Goal: Navigation & Orientation: Find specific page/section

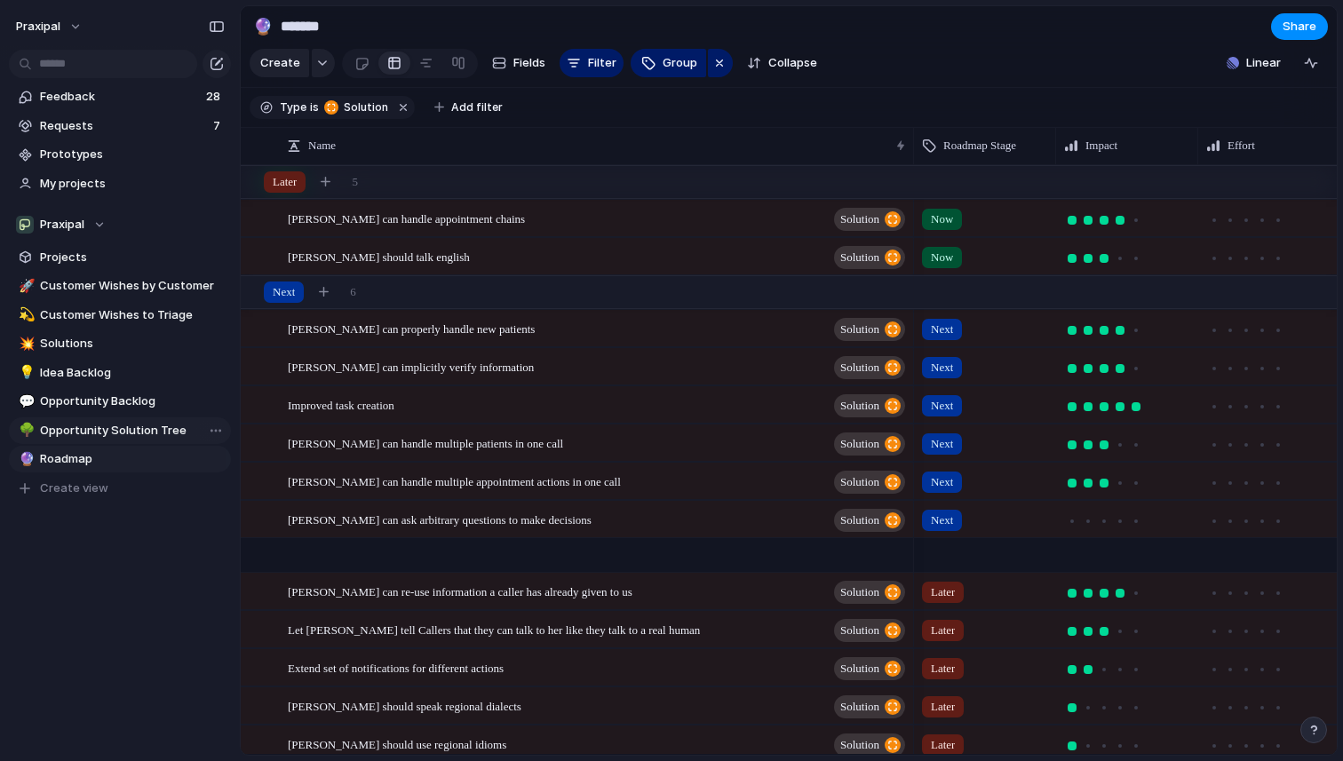
scroll to position [539, 0]
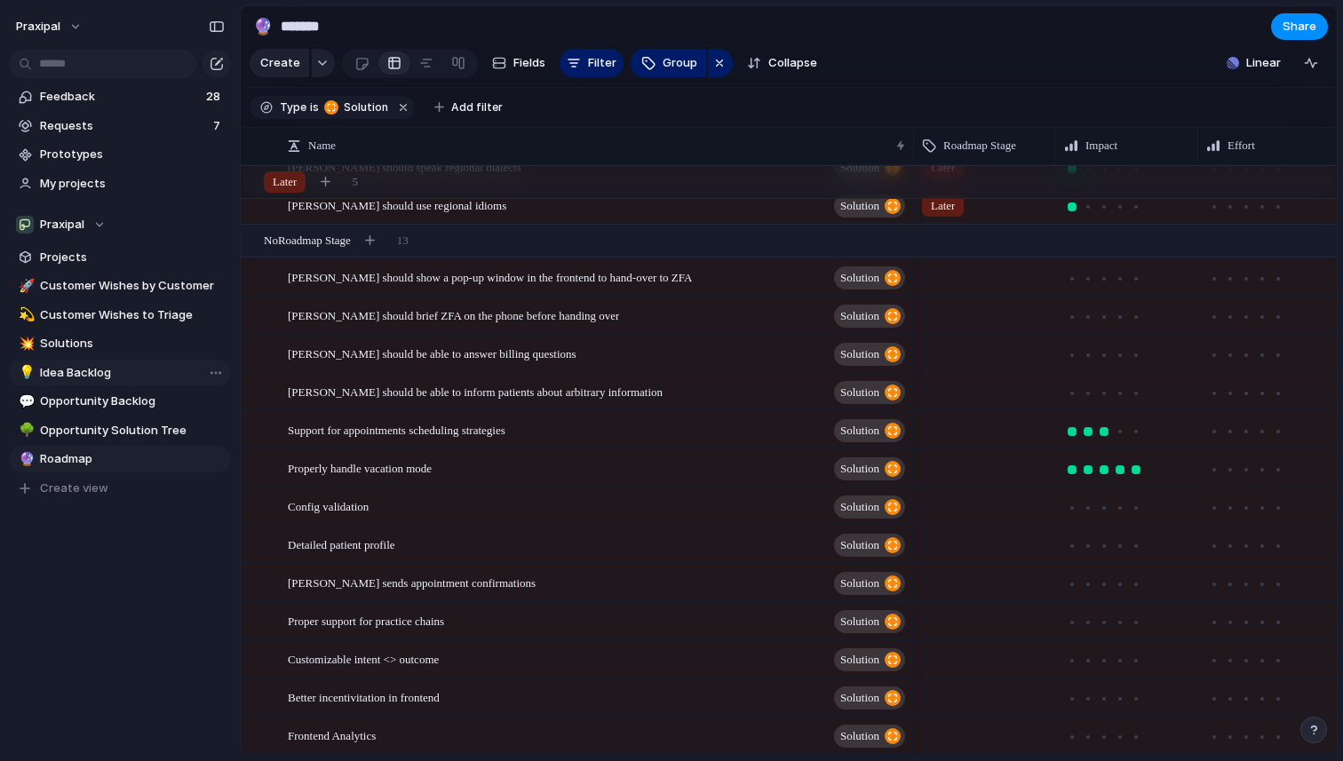
click at [91, 365] on span "Idea Backlog" at bounding box center [132, 373] width 185 height 18
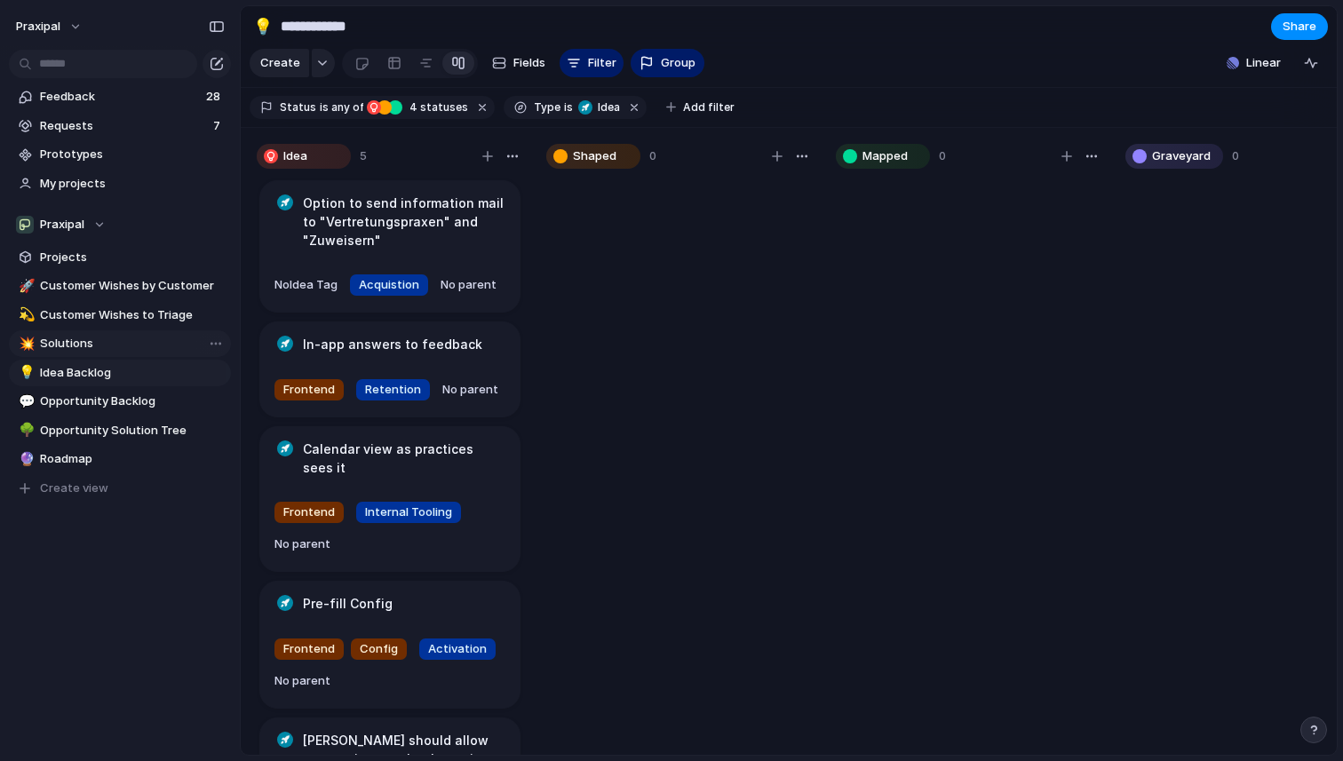
click at [93, 353] on link "💥 Solutions" at bounding box center [120, 343] width 222 height 27
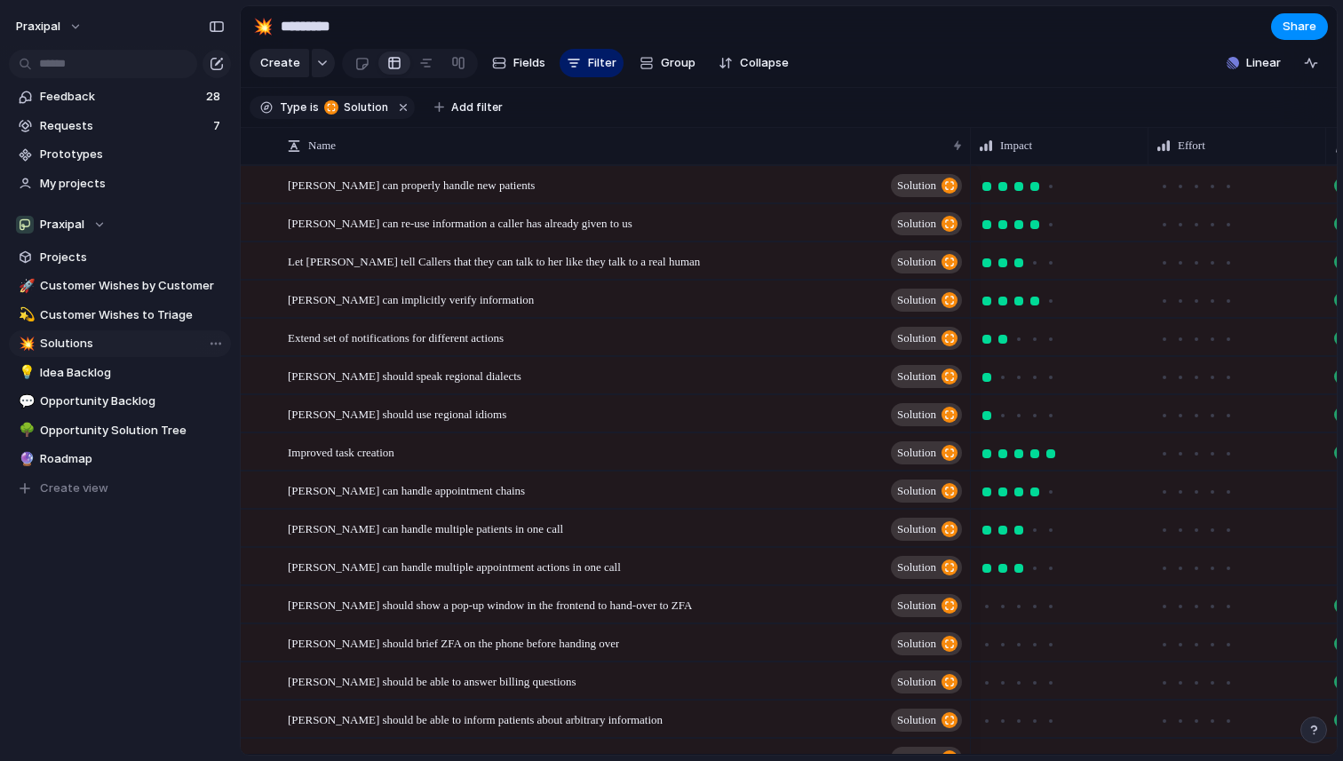
click at [93, 353] on link "💥 Solutions" at bounding box center [120, 343] width 222 height 27
click at [361, 68] on div at bounding box center [361, 63] width 15 height 29
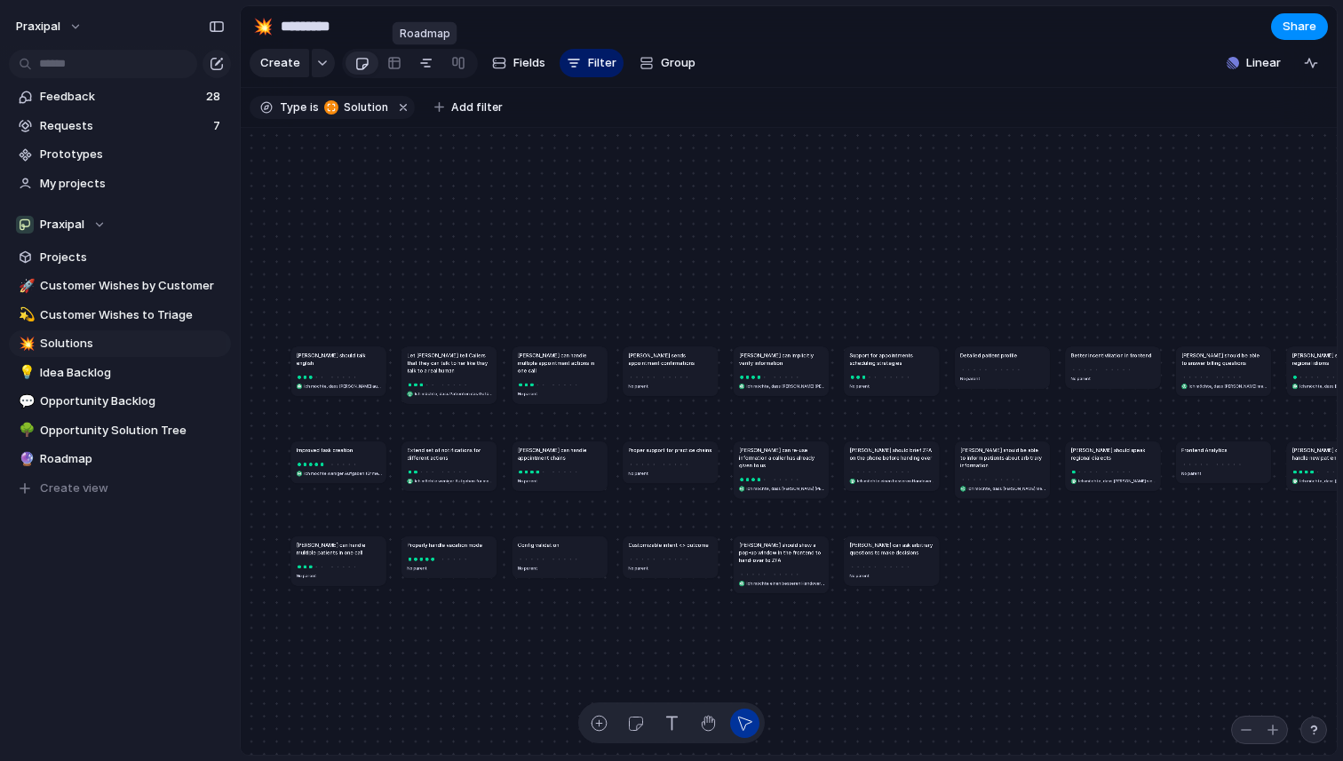
click at [430, 68] on link at bounding box center [426, 63] width 32 height 28
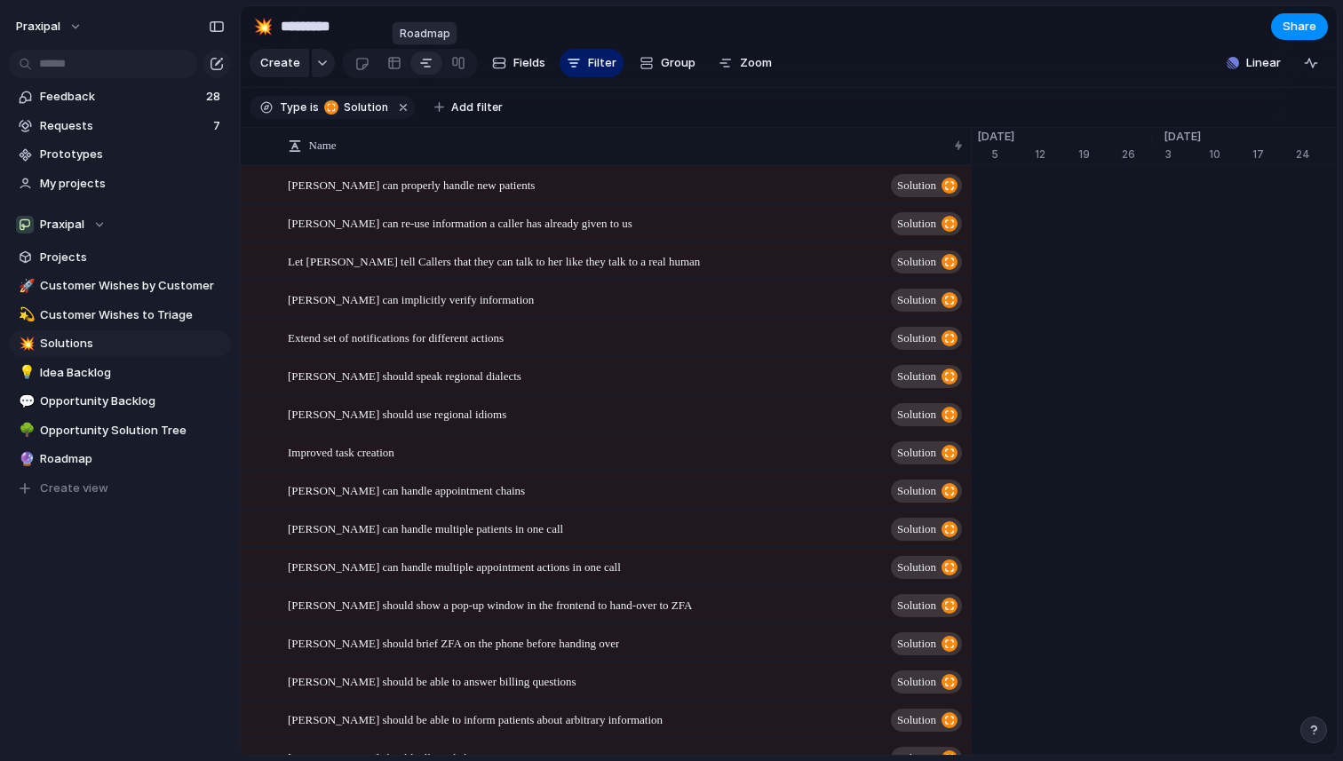
scroll to position [0, 5]
click at [58, 462] on span "Roadmap" at bounding box center [132, 459] width 185 height 18
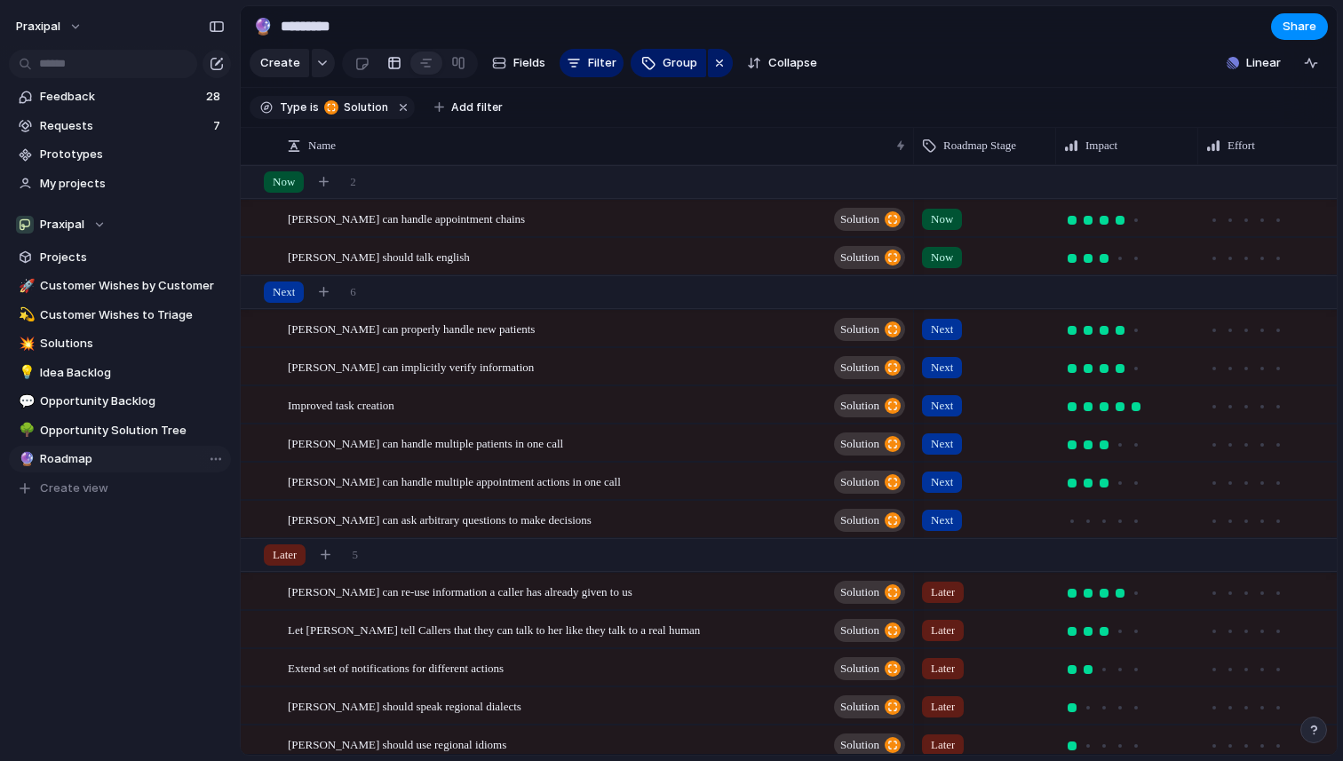
type input "*******"
click at [535, 58] on span "Fields" at bounding box center [529, 63] width 32 height 18
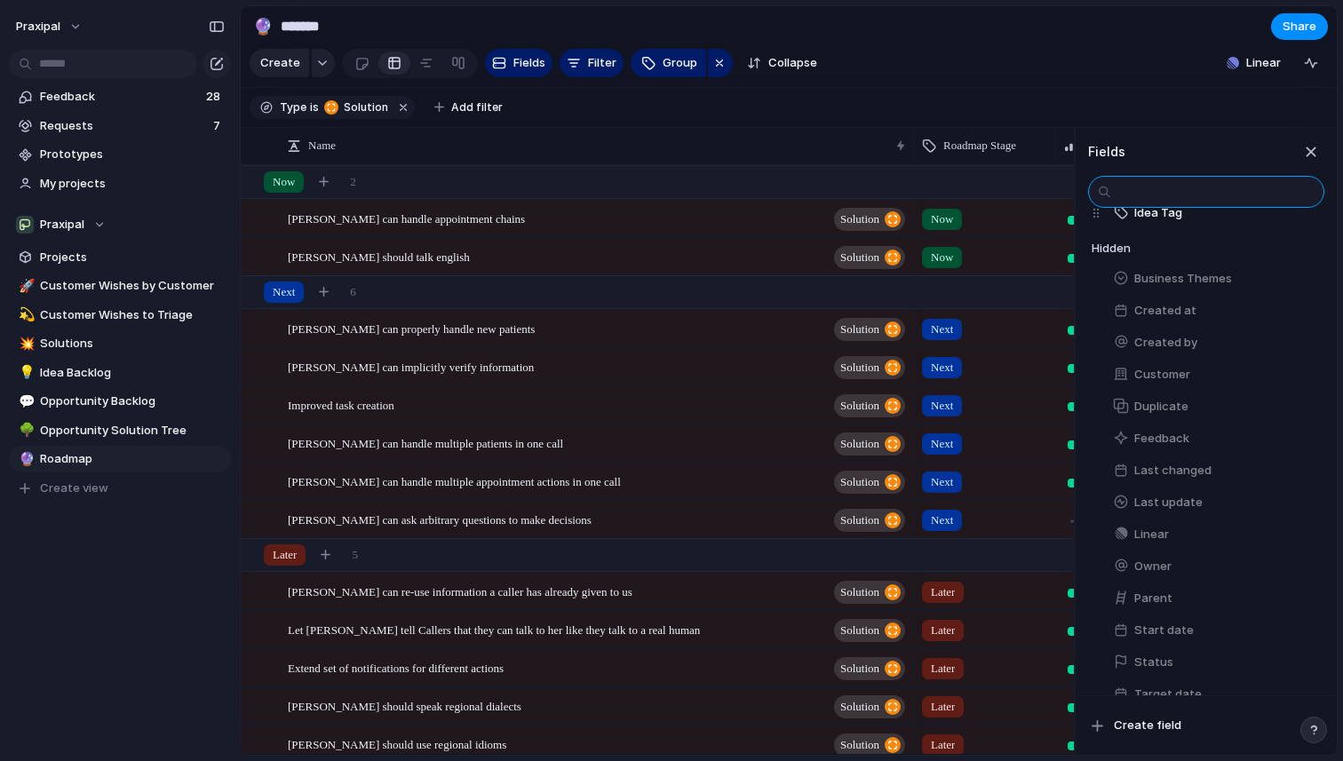
scroll to position [240, 0]
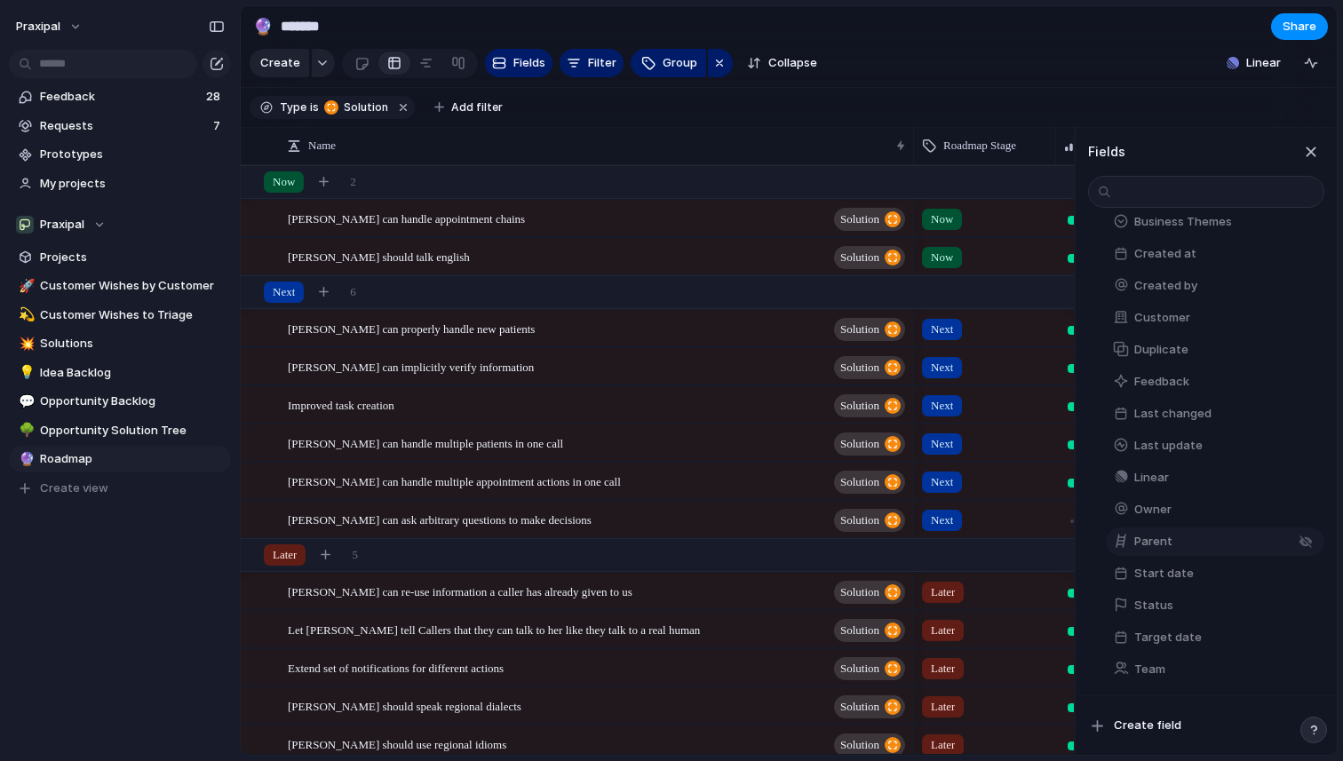
click at [1149, 549] on button "Parent" at bounding box center [1215, 542] width 218 height 28
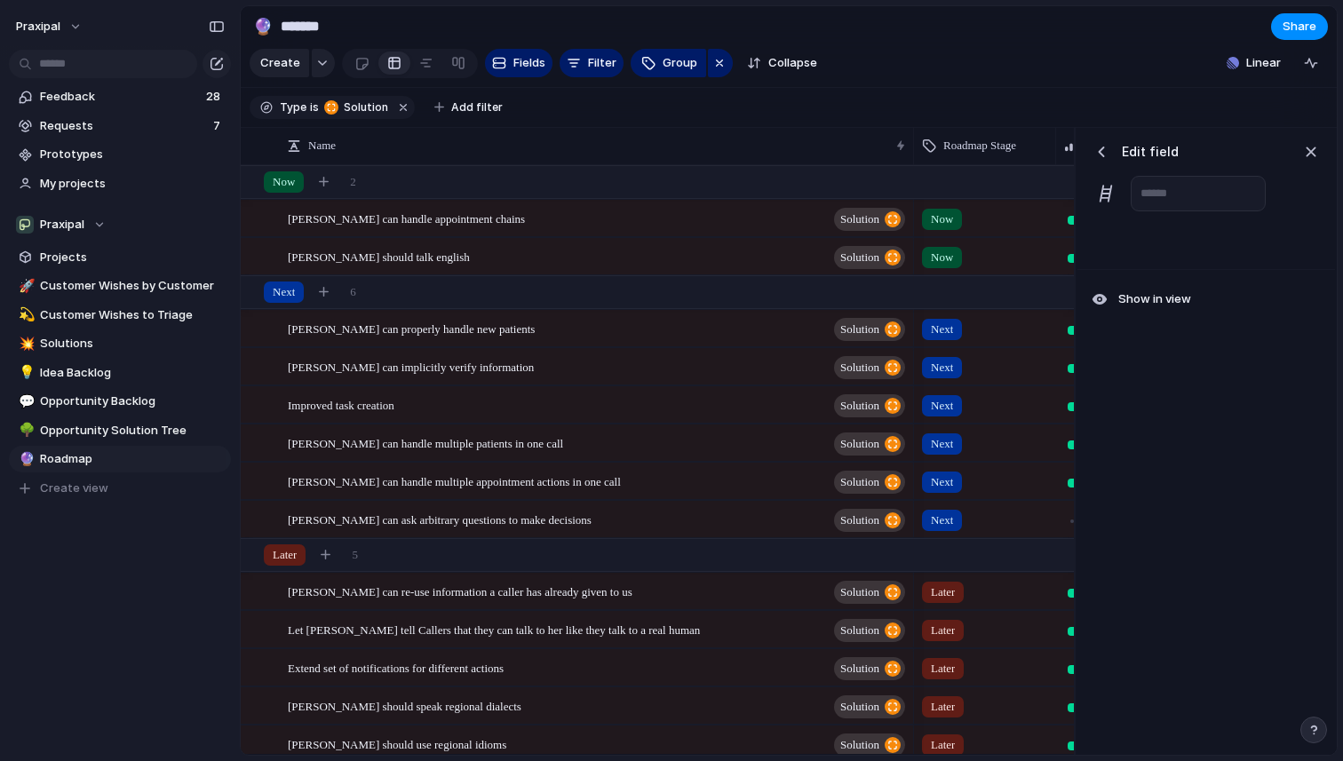
click at [1154, 235] on div at bounding box center [1206, 245] width 258 height 47
click at [1108, 148] on div "button" at bounding box center [1101, 152] width 18 height 18
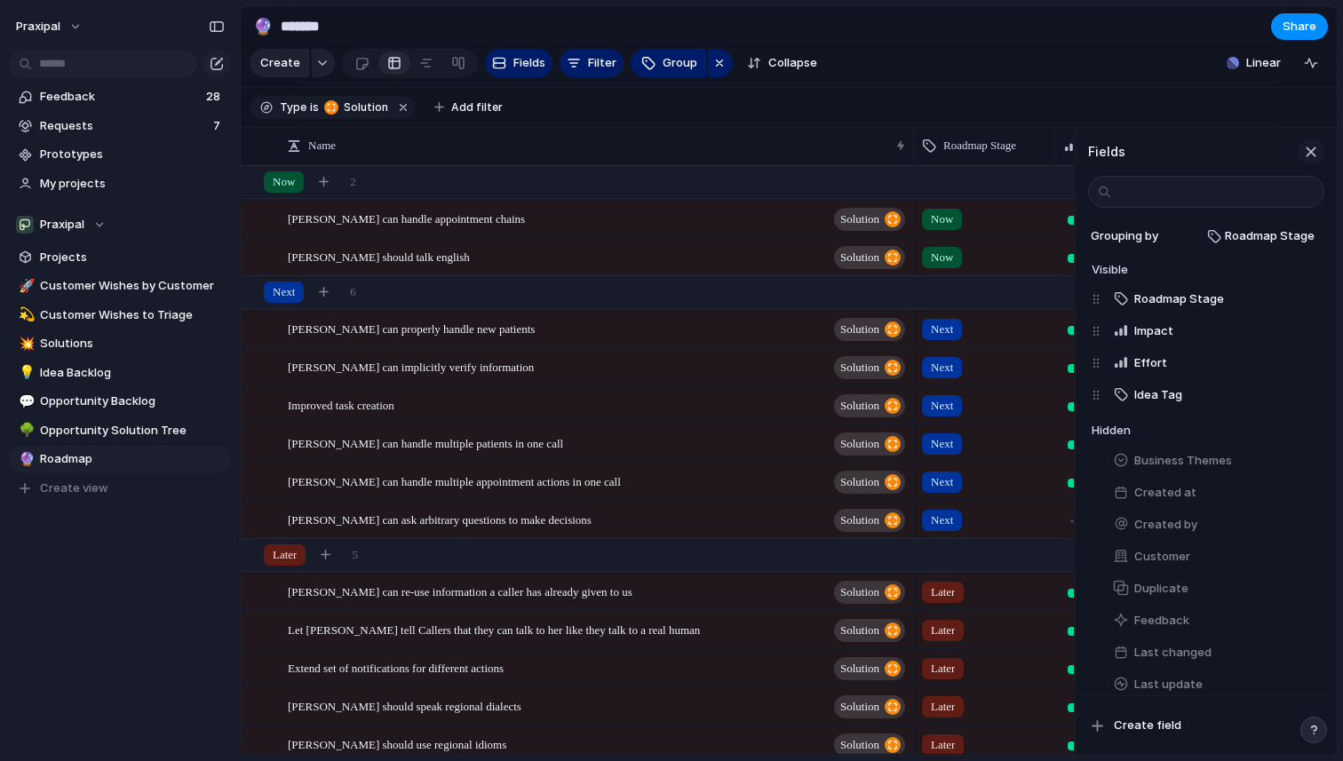
click at [1313, 163] on button "button" at bounding box center [1311, 152] width 27 height 27
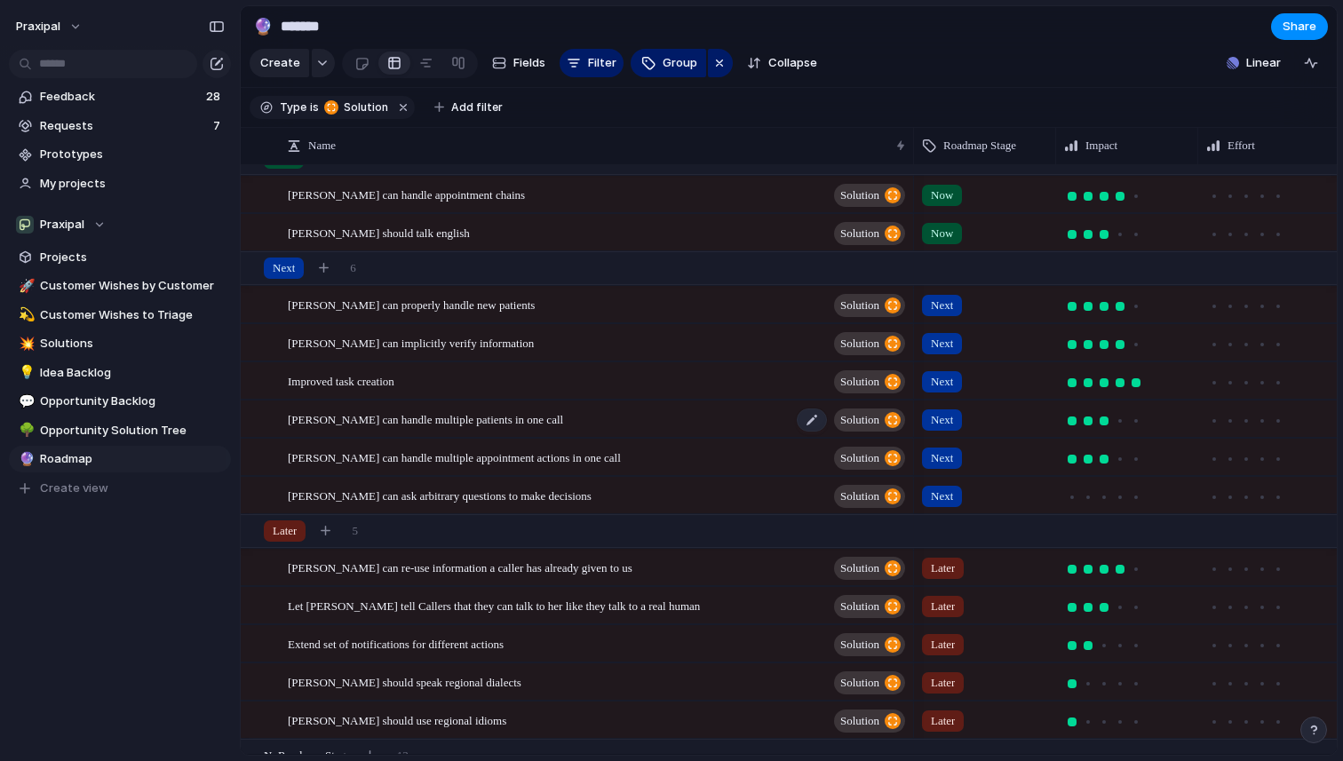
scroll to position [0, 0]
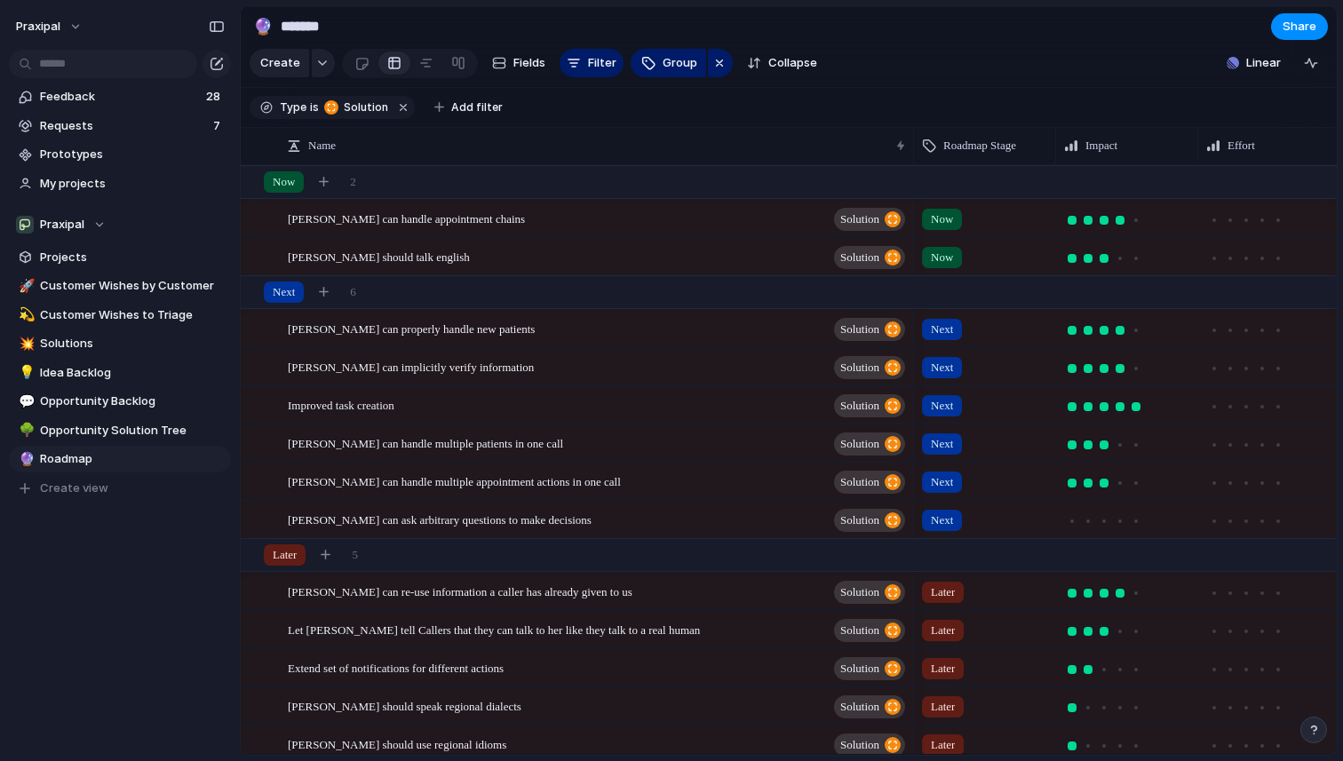
click at [994, 106] on div "Modify Hide Sort ascending Sort descending" at bounding box center [671, 380] width 1343 height 761
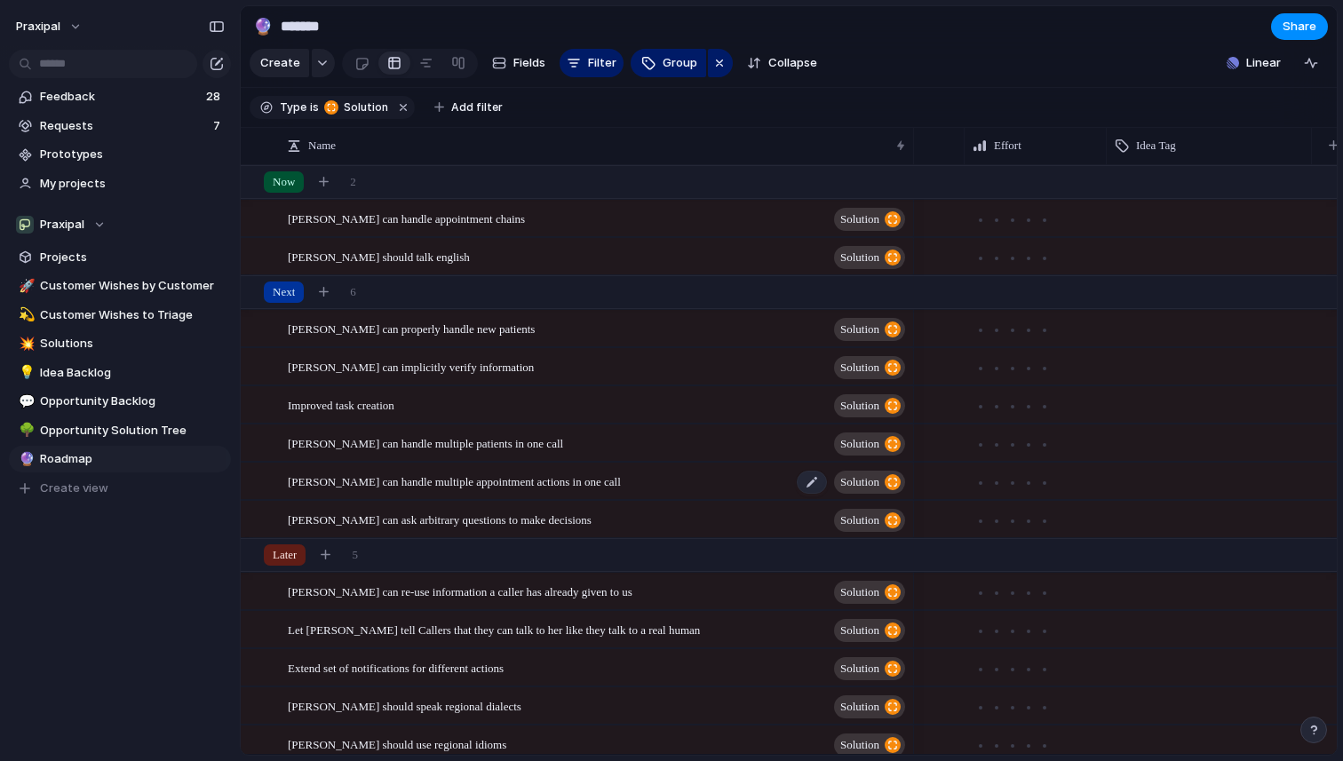
scroll to position [0, 254]
